Goal: Find specific page/section: Find specific page/section

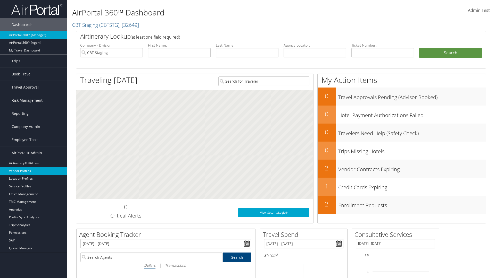
click at [34, 171] on link "Vendor Profiles" at bounding box center [33, 171] width 67 height 8
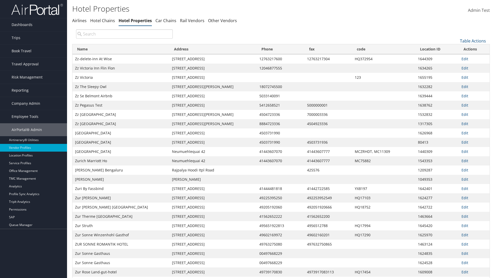
click at [121, 49] on th "Name" at bounding box center [120, 49] width 97 height 10
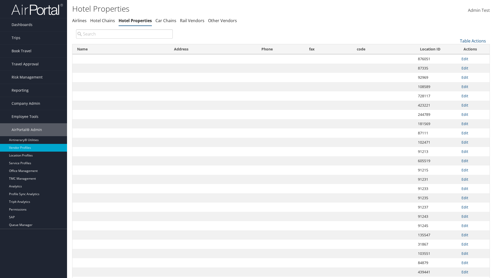
click at [121, 49] on th "Name" at bounding box center [120, 49] width 97 height 10
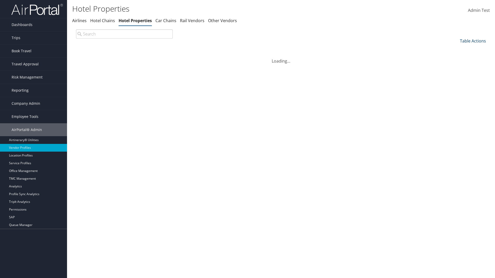
click at [473, 41] on link "Table Actions" at bounding box center [473, 41] width 26 height 6
click at [455, 75] on link "Page Length" at bounding box center [456, 75] width 68 height 9
click at [455, 58] on link "25" at bounding box center [456, 58] width 68 height 9
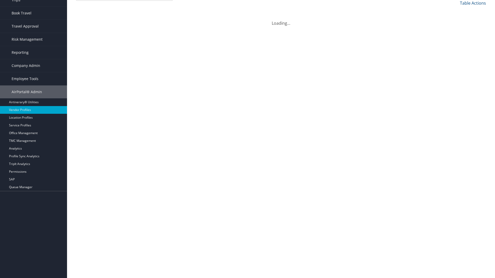
scroll to position [17, 0]
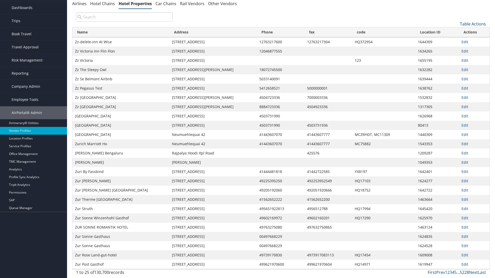
click at [473, 27] on link "Table Actions" at bounding box center [473, 24] width 26 height 6
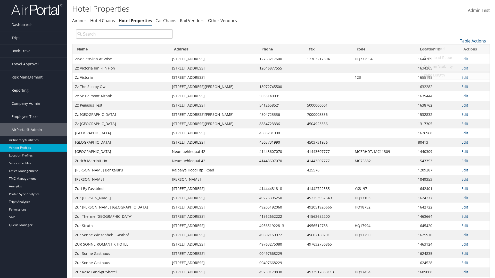
click at [455, 75] on link "Page Length" at bounding box center [456, 75] width 68 height 9
click at [455, 67] on link "50" at bounding box center [456, 67] width 68 height 9
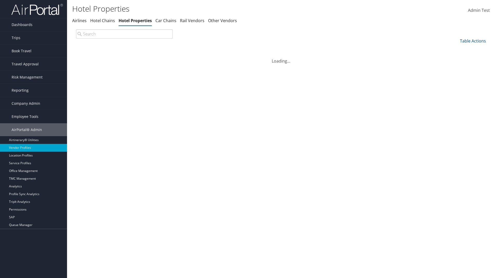
scroll to position [17, 0]
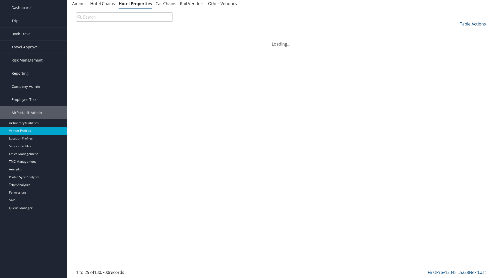
click at [473, 24] on link "Table Actions" at bounding box center [473, 24] width 26 height 6
